Goal: Information Seeking & Learning: Find specific page/section

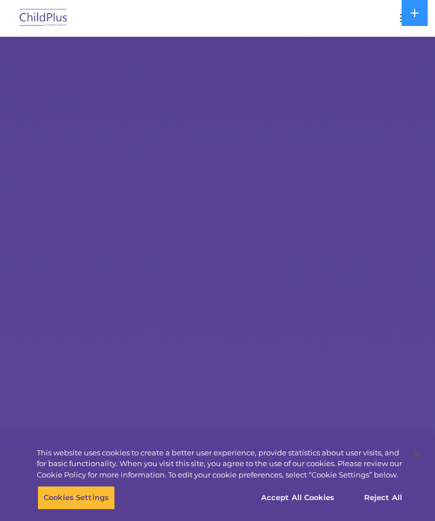
select select "MEDIUM"
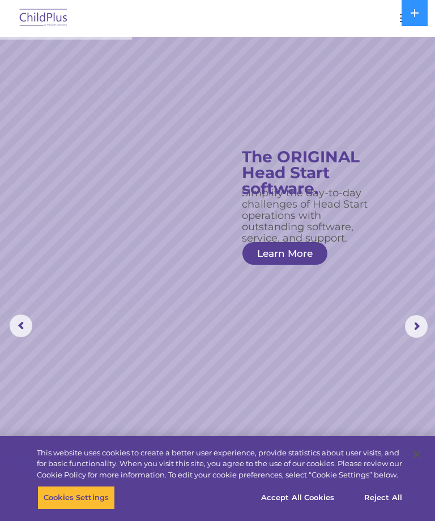
click at [36, 8] on img at bounding box center [43, 18] width 53 height 27
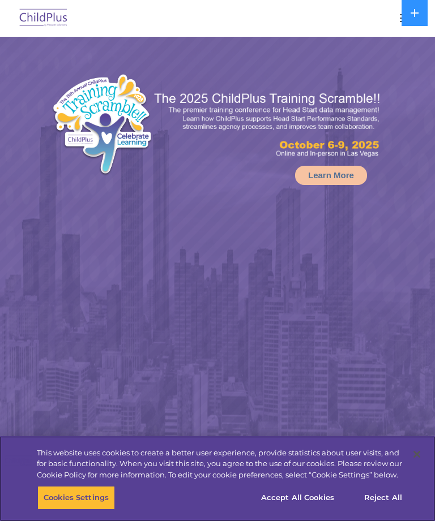
select select "MEDIUM"
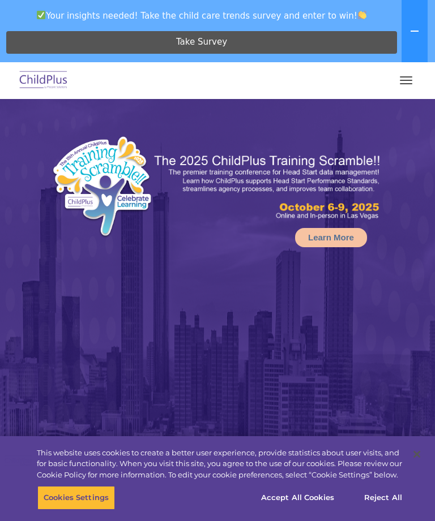
click at [402, 7] on button at bounding box center [414, 31] width 26 height 62
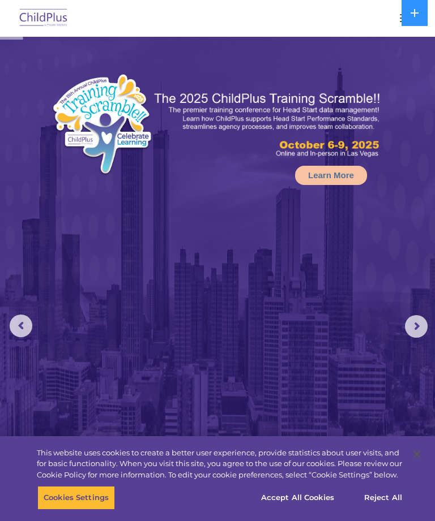
select select "MEDIUM"
click at [416, 14] on icon at bounding box center [414, 13] width 8 height 8
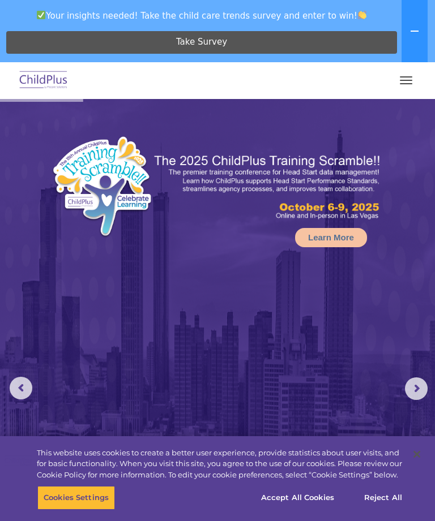
click at [403, 76] on span "button" at bounding box center [406, 76] width 12 height 1
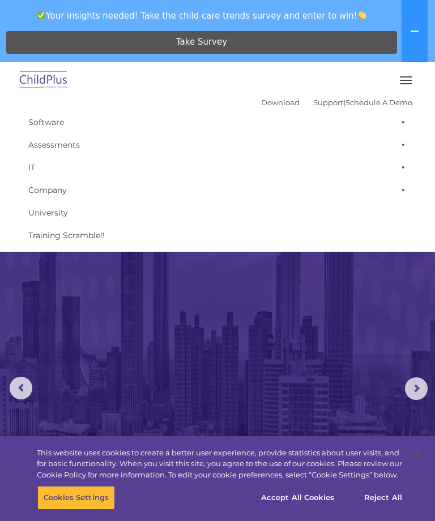
click at [261, 96] on div "Download Support | Schedule A Demo " at bounding box center [336, 102] width 151 height 17
click at [263, 100] on link "Download" at bounding box center [280, 102] width 38 height 9
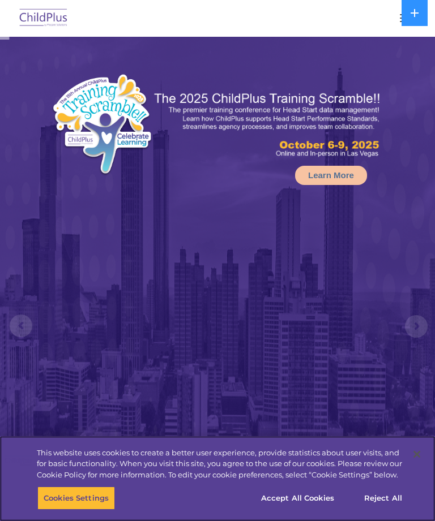
select select "MEDIUM"
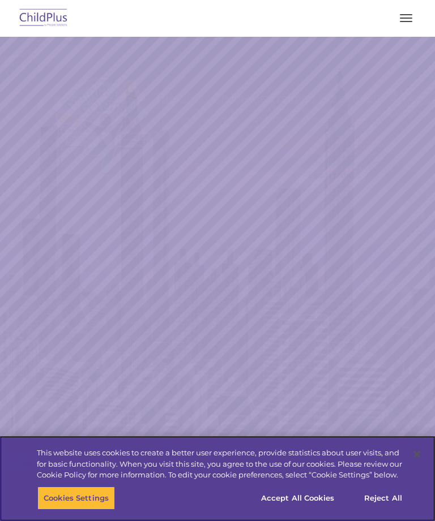
select select "MEDIUM"
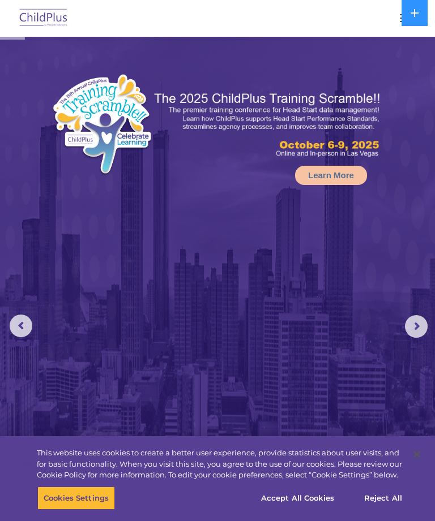
click at [410, 12] on icon at bounding box center [414, 12] width 9 height 9
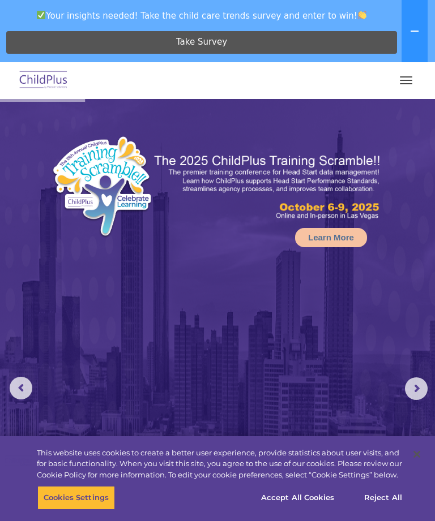
click at [407, 78] on button "button" at bounding box center [406, 80] width 24 height 18
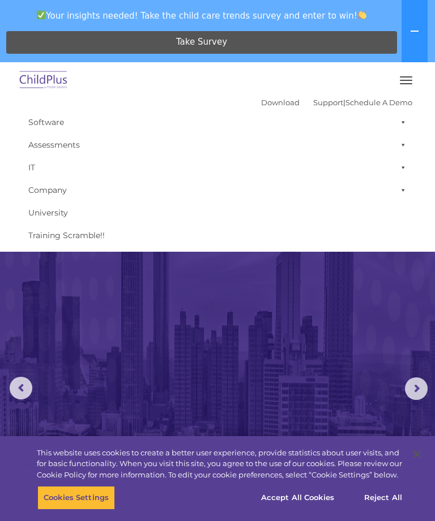
click at [49, 121] on link "Software" at bounding box center [217, 122] width 389 height 23
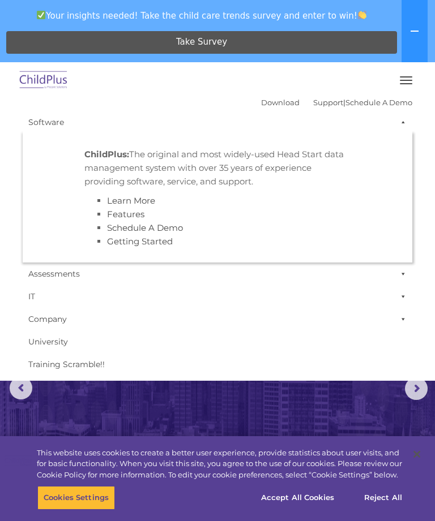
click at [321, 98] on link "Support" at bounding box center [328, 102] width 30 height 9
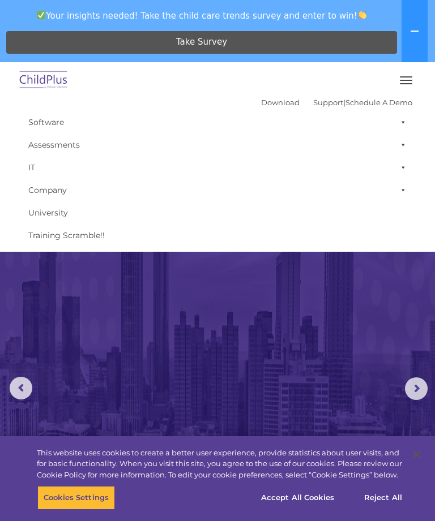
click at [409, 78] on button "button" at bounding box center [406, 80] width 24 height 18
